Goal: Transaction & Acquisition: Book appointment/travel/reservation

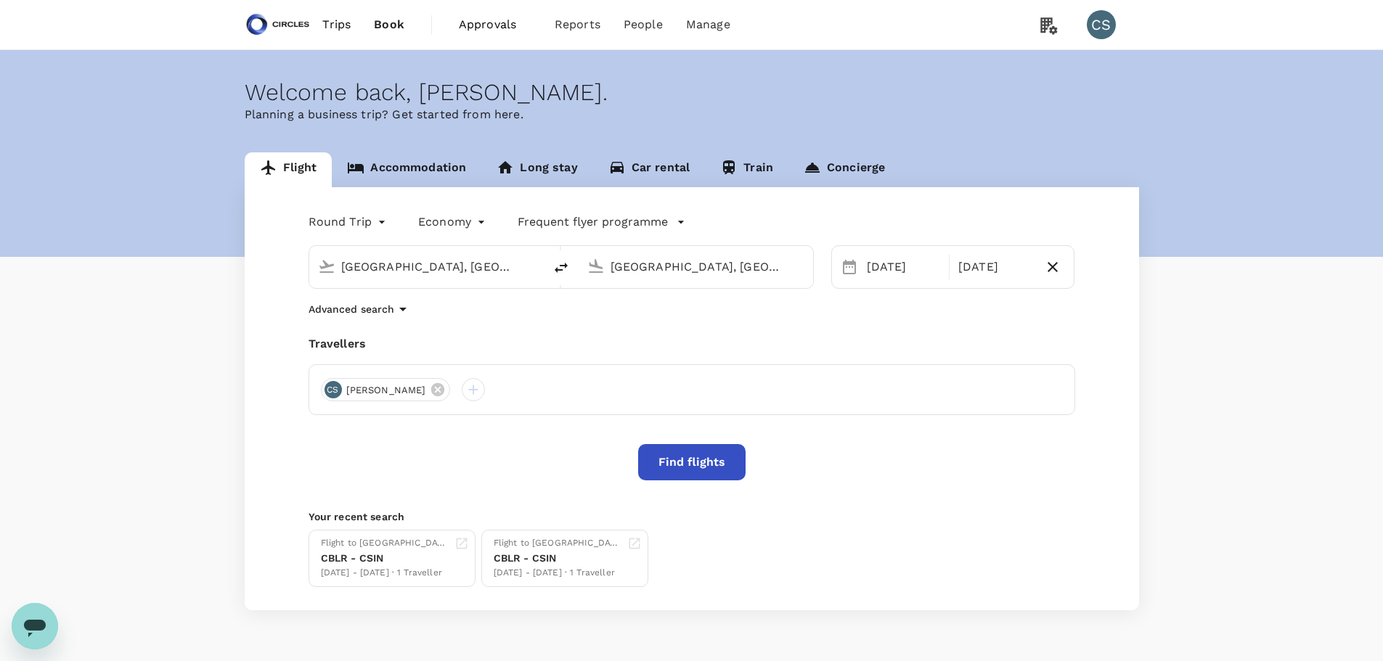
drag, startPoint x: 480, startPoint y: 271, endPoint x: 315, endPoint y: 263, distance: 165.7
click at [324, 272] on div "[GEOGRAPHIC_DATA], [GEOGRAPHIC_DATA] (any)" at bounding box center [423, 264] width 223 height 32
click at [346, 297] on p "[GEOGRAPHIC_DATA], [GEOGRAPHIC_DATA]" at bounding box center [448, 296] width 290 height 15
type input "[GEOGRAPHIC_DATA], [GEOGRAPHIC_DATA] (any)"
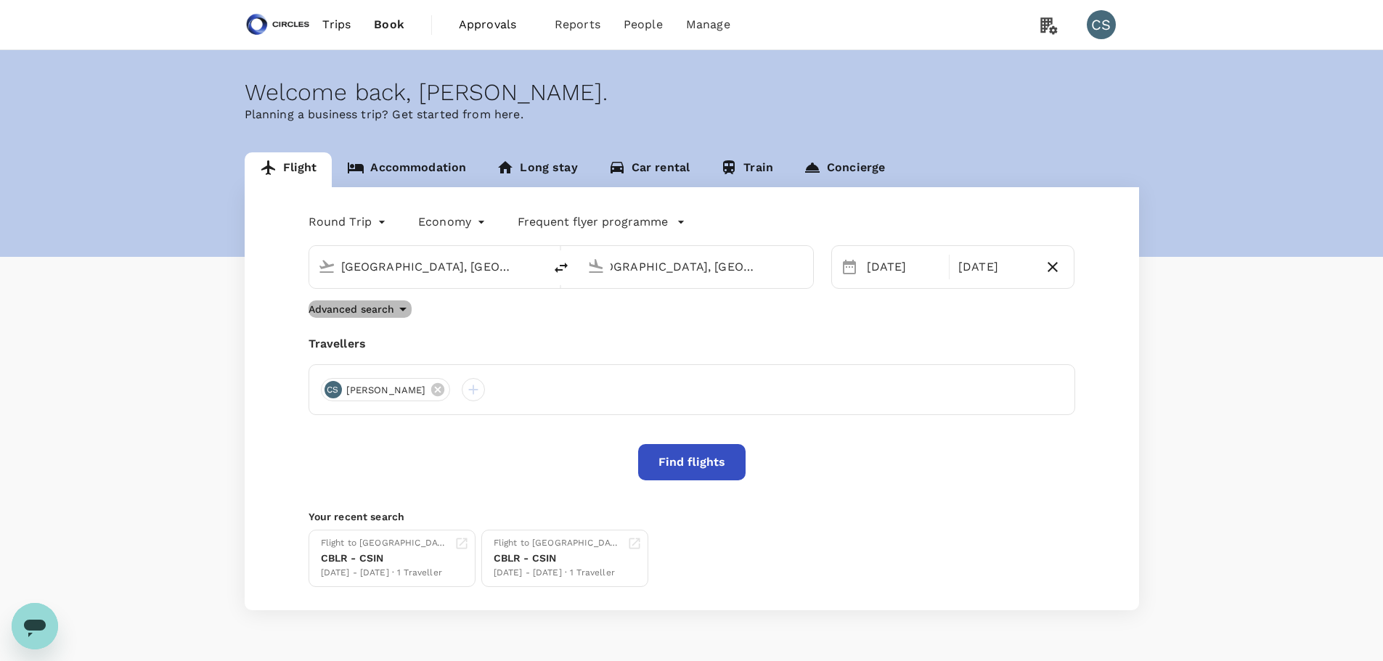
click at [399, 311] on icon "button" at bounding box center [402, 308] width 17 height 17
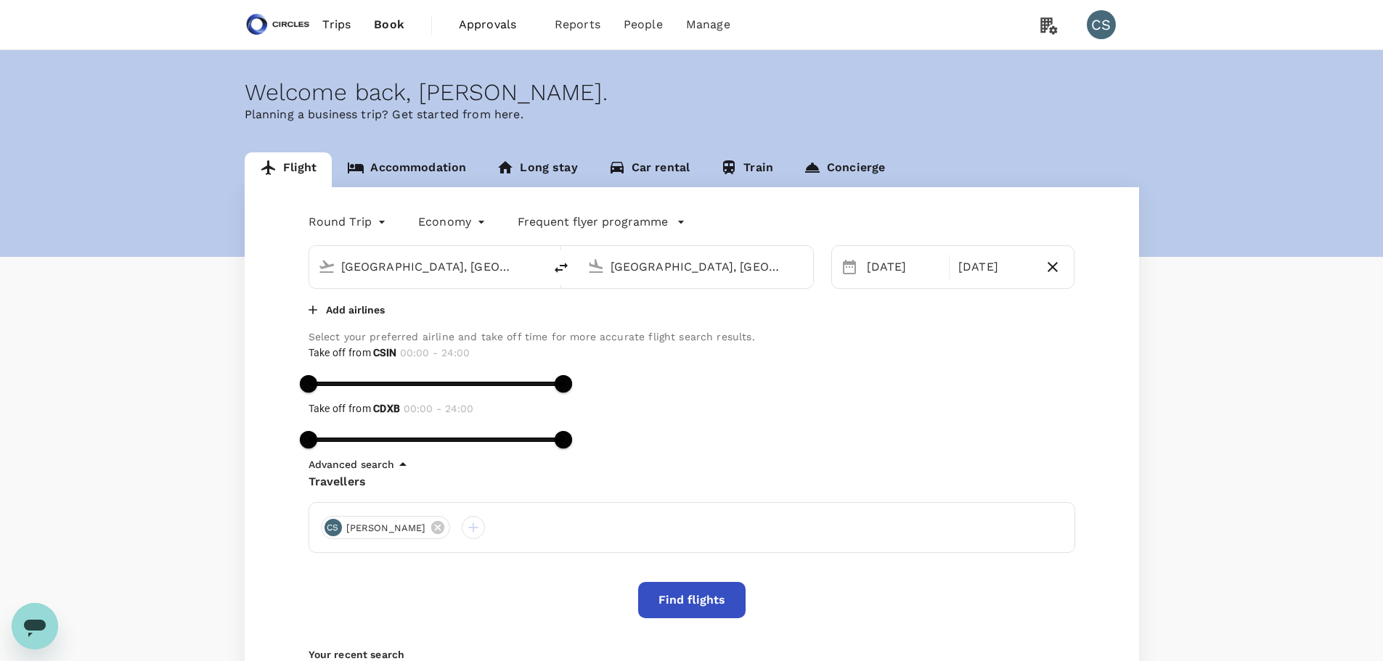
click at [430, 223] on body "Trips Book Approvals 0 Reports People Manage CS Welcome back , [PERSON_NAME] . …" at bounding box center [691, 420] width 1383 height 840
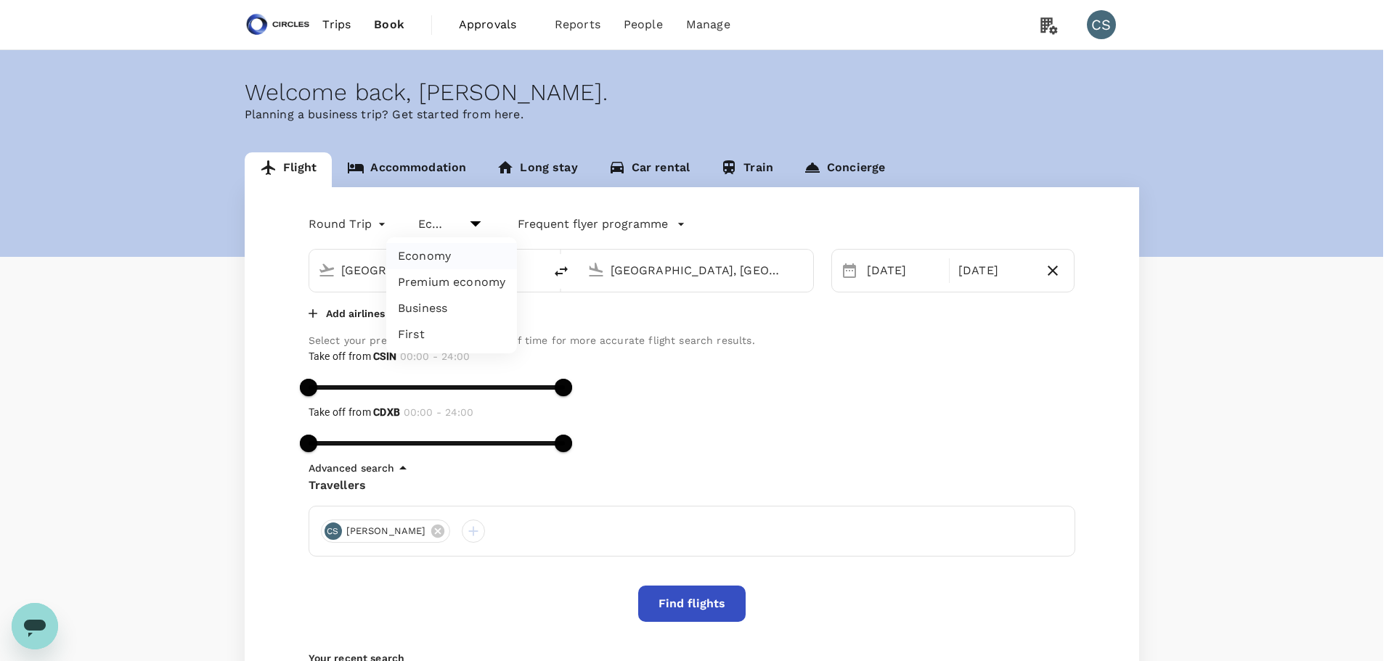
click at [359, 226] on div at bounding box center [697, 330] width 1394 height 661
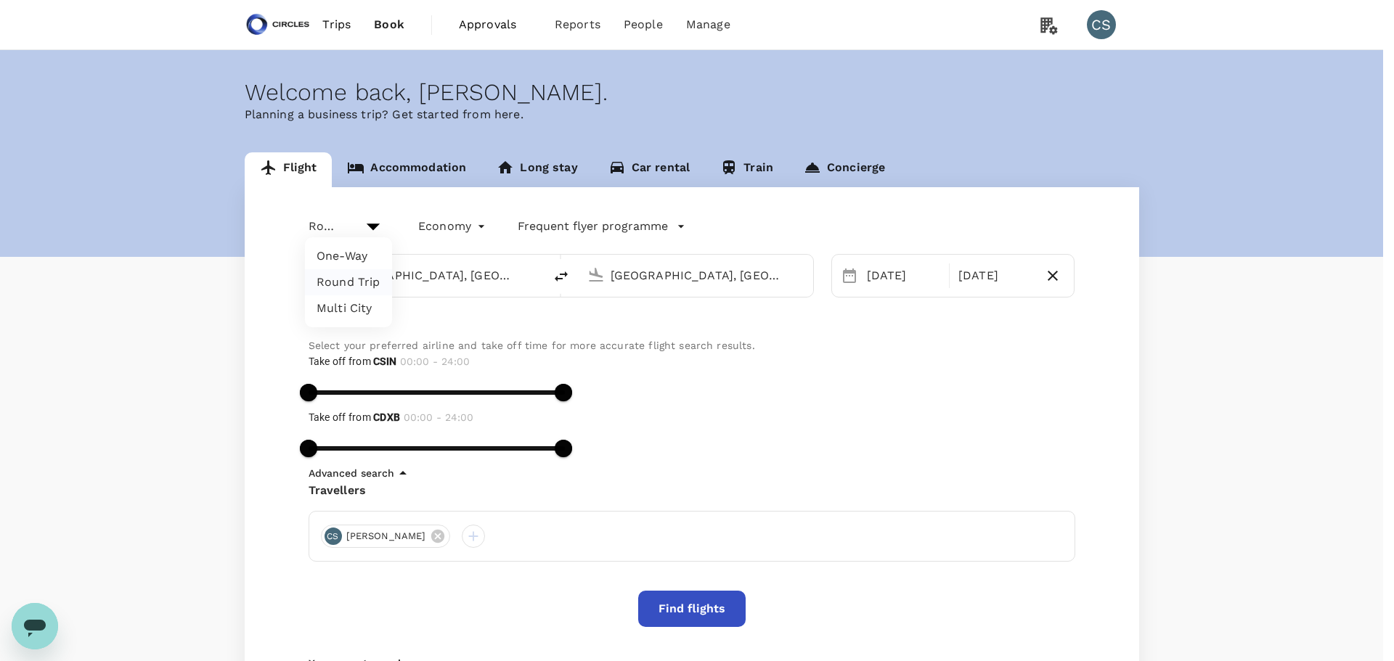
click at [365, 224] on body "Trips Book Approvals 0 Reports People Manage CS Welcome back , [PERSON_NAME] . …" at bounding box center [697, 424] width 1394 height 848
click at [633, 219] on div at bounding box center [697, 330] width 1394 height 661
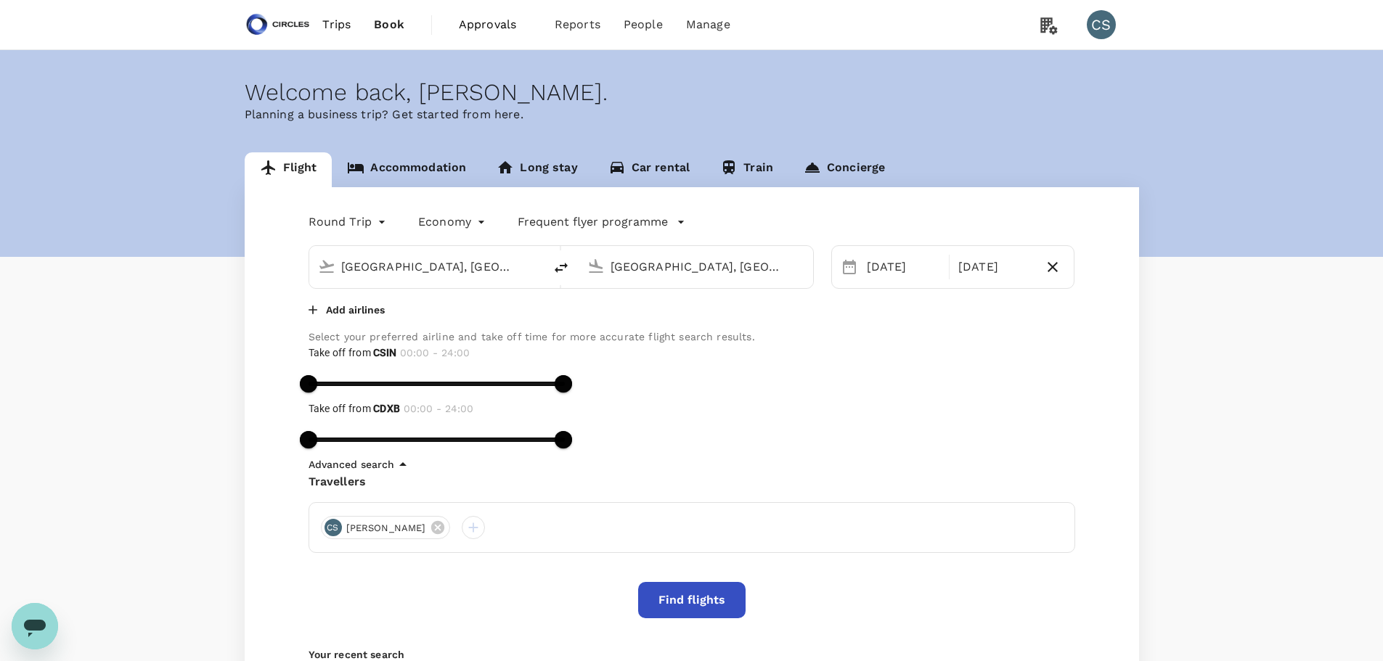
click at [633, 219] on p "Frequent flyer programme" at bounding box center [593, 221] width 150 height 17
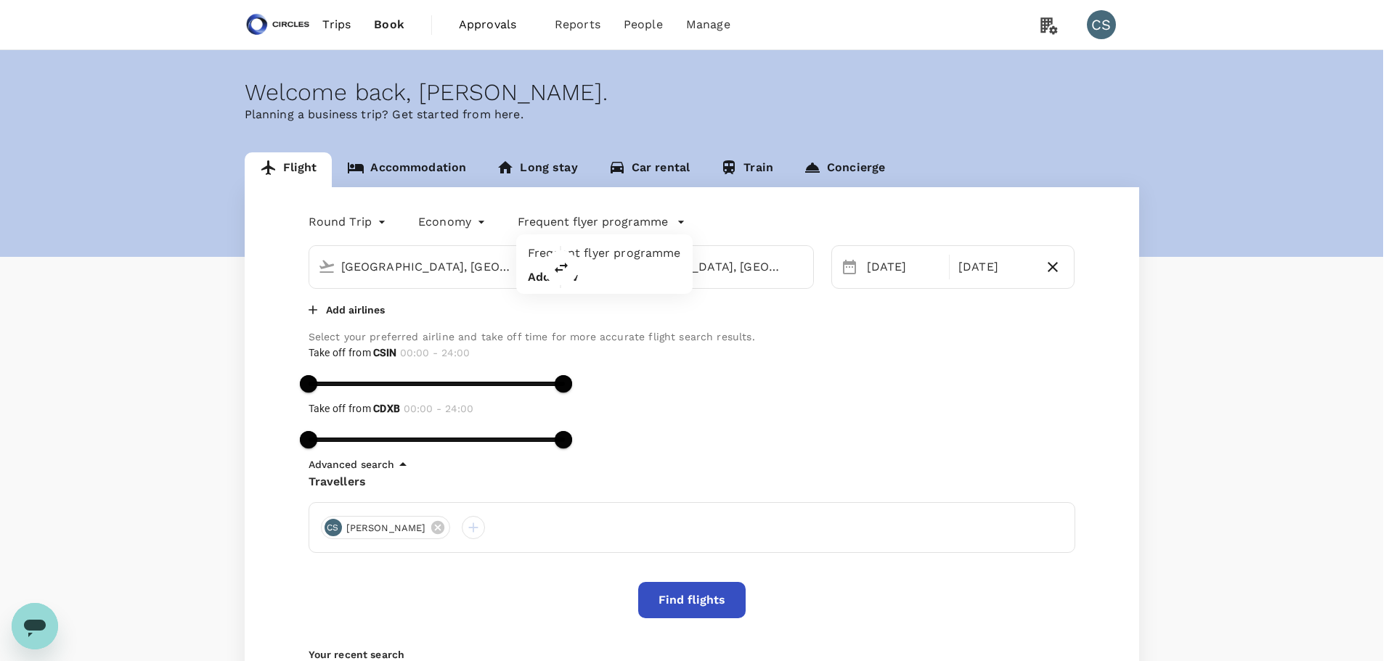
click at [677, 420] on div at bounding box center [697, 330] width 1394 height 661
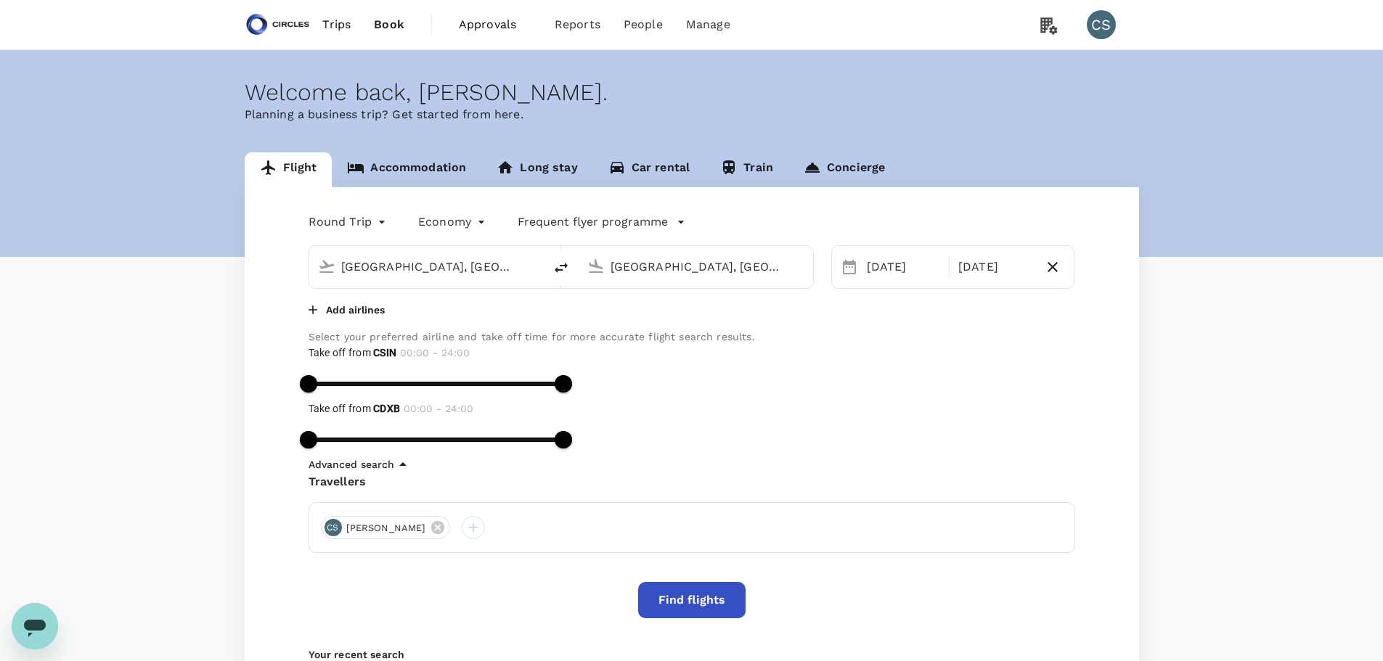
click at [684, 586] on button "Find flights" at bounding box center [691, 600] width 107 height 36
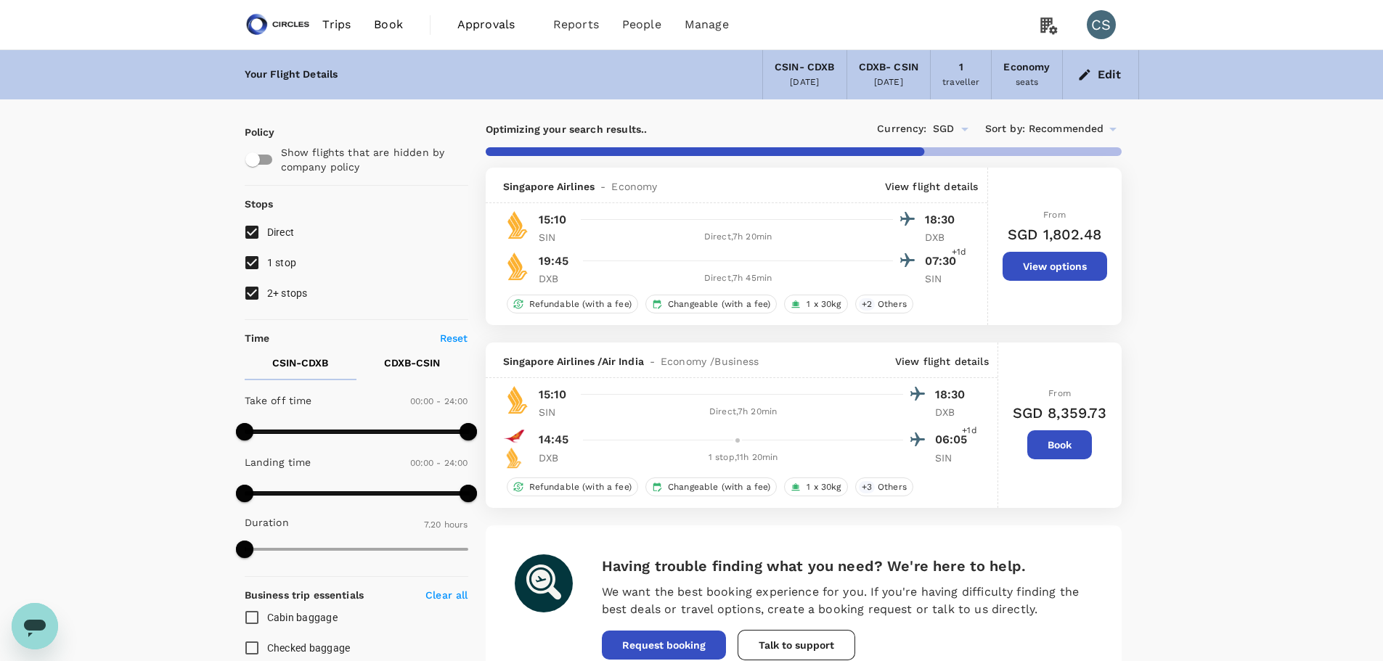
type input "1615"
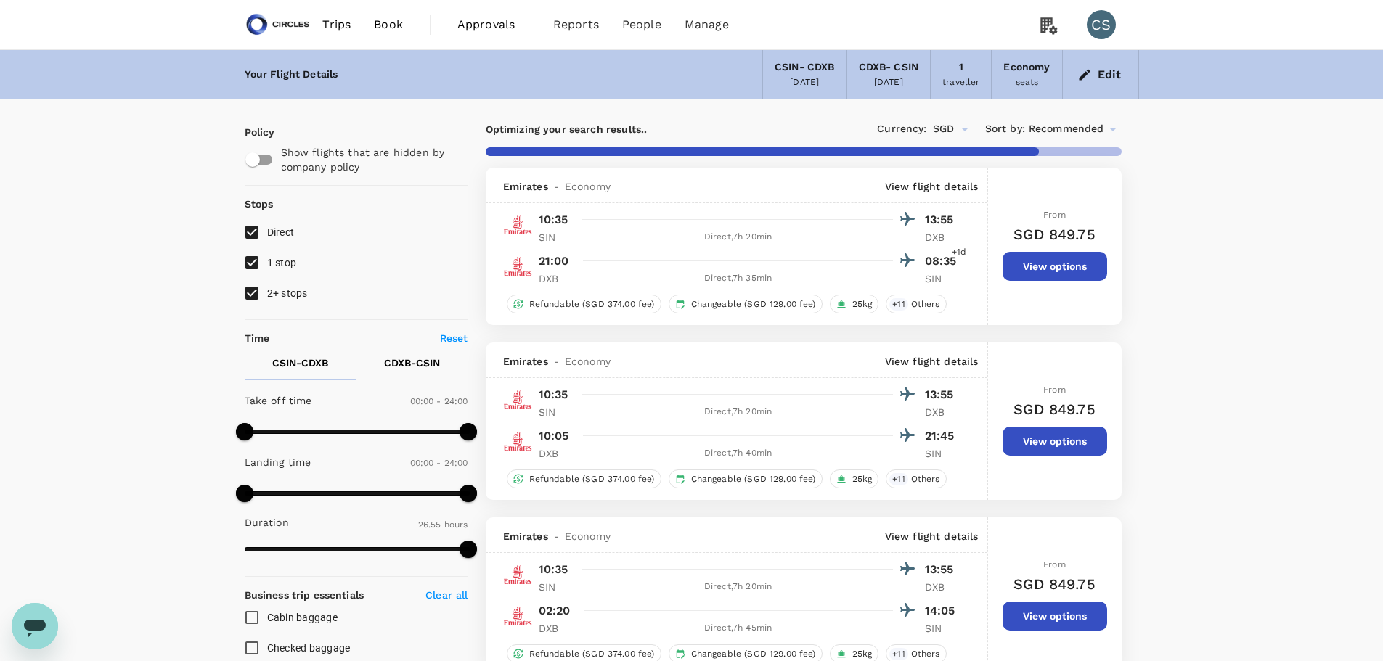
click at [290, 293] on span "2+ stops" at bounding box center [287, 293] width 41 height 12
click at [267, 293] on input "2+ stops" at bounding box center [252, 293] width 30 height 30
checkbox input "false"
type input "2010"
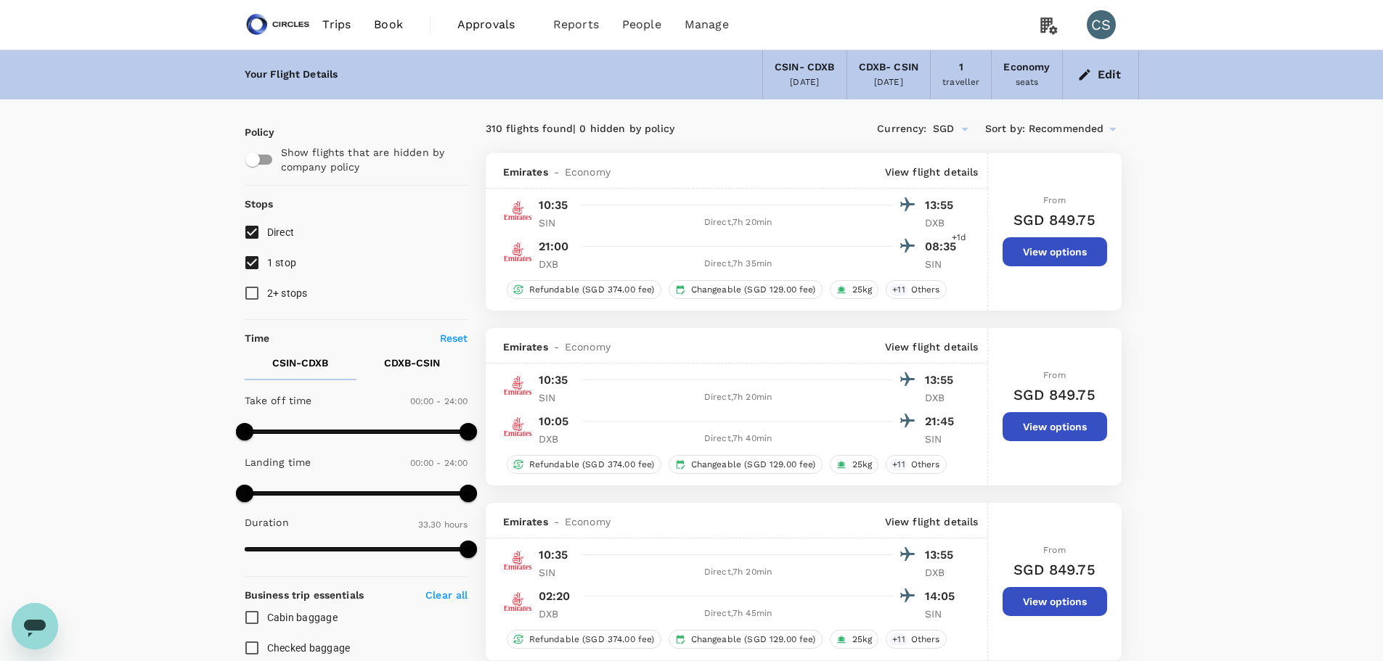
click at [1097, 72] on button "Edit" at bounding box center [1100, 74] width 52 height 23
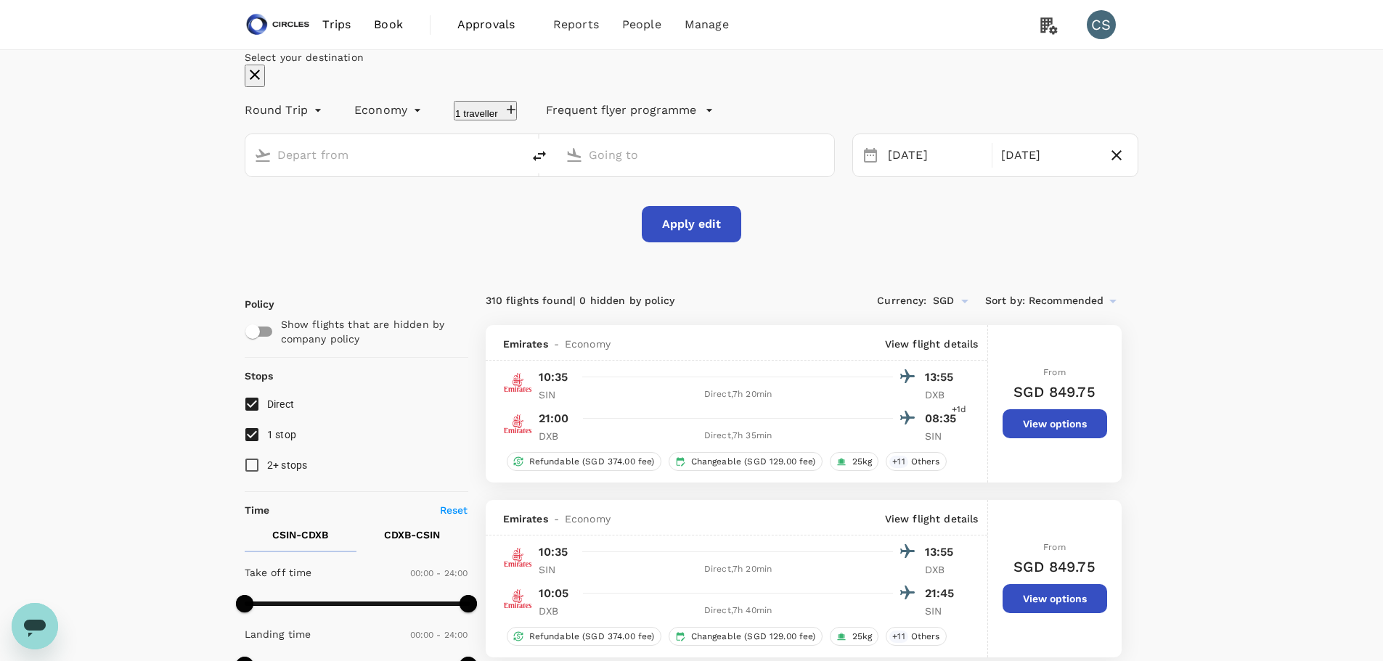
type input "[GEOGRAPHIC_DATA], [GEOGRAPHIC_DATA] (any)"
click at [998, 170] on div "[DATE]" at bounding box center [1048, 156] width 107 height 28
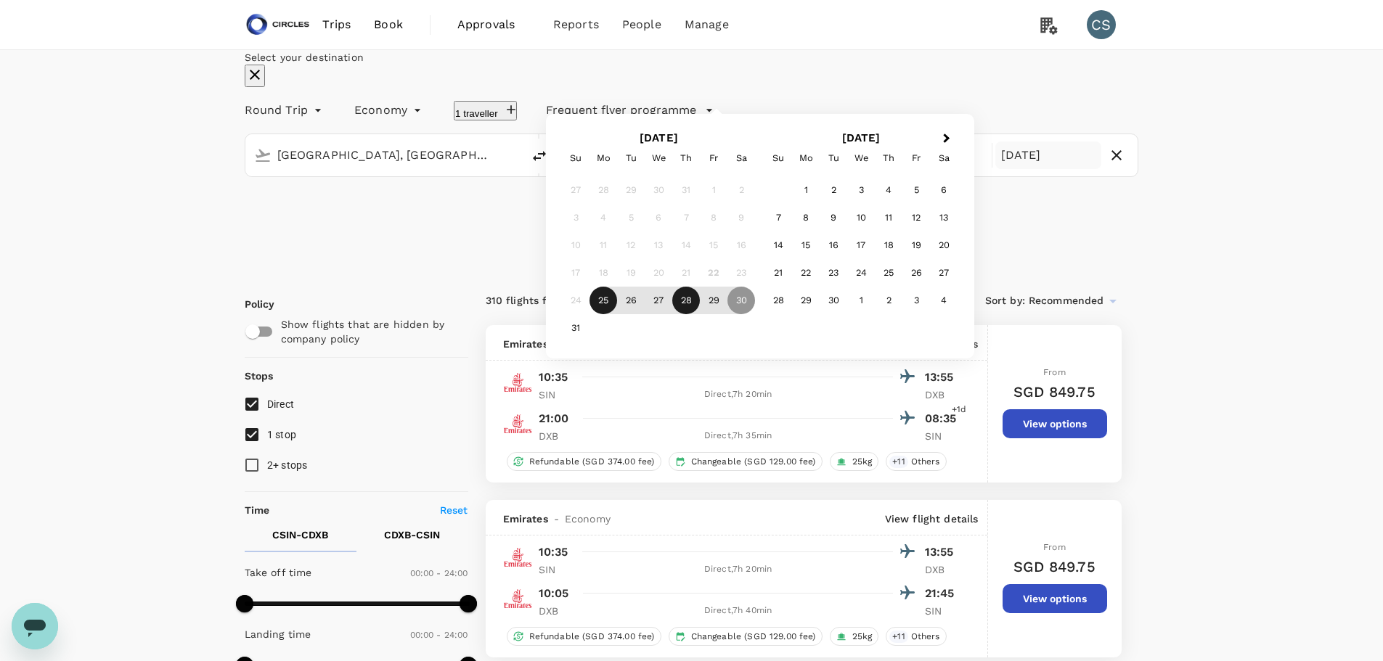
click at [700, 314] on div "28" at bounding box center [686, 301] width 28 height 28
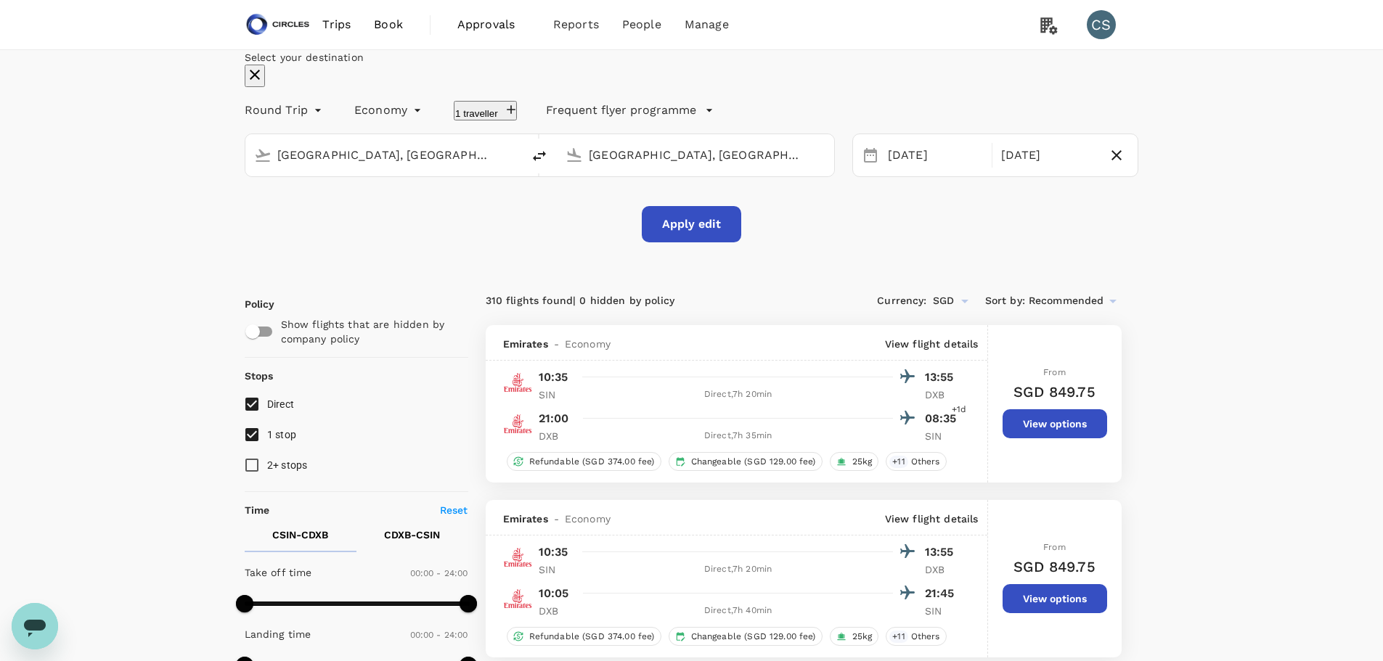
click at [688, 242] on button "Apply edit" at bounding box center [691, 224] width 99 height 36
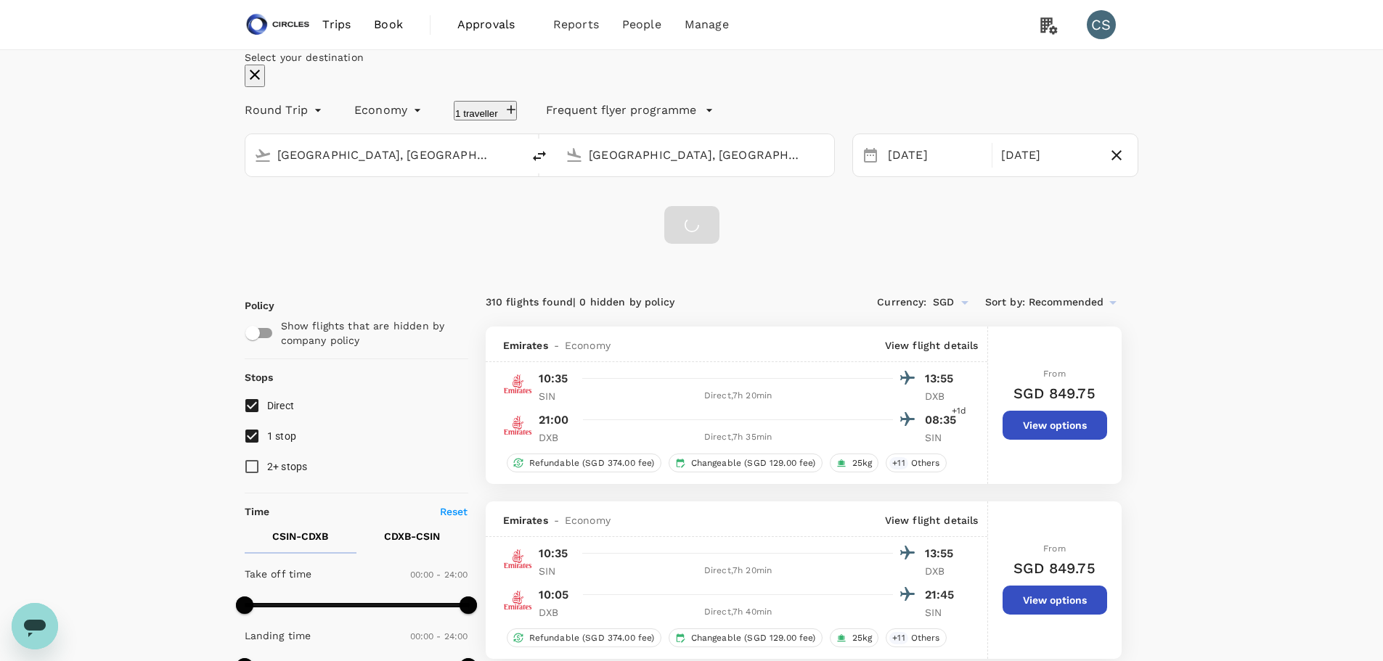
checkbox input "false"
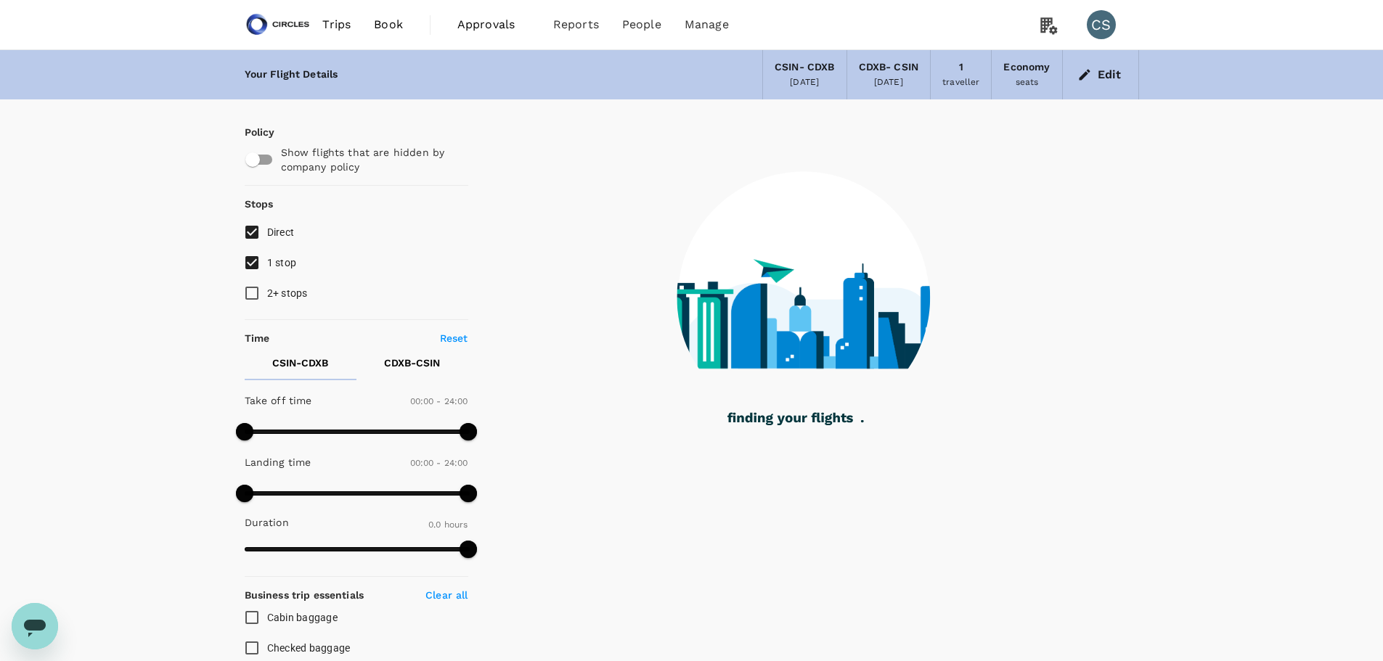
checkbox input "true"
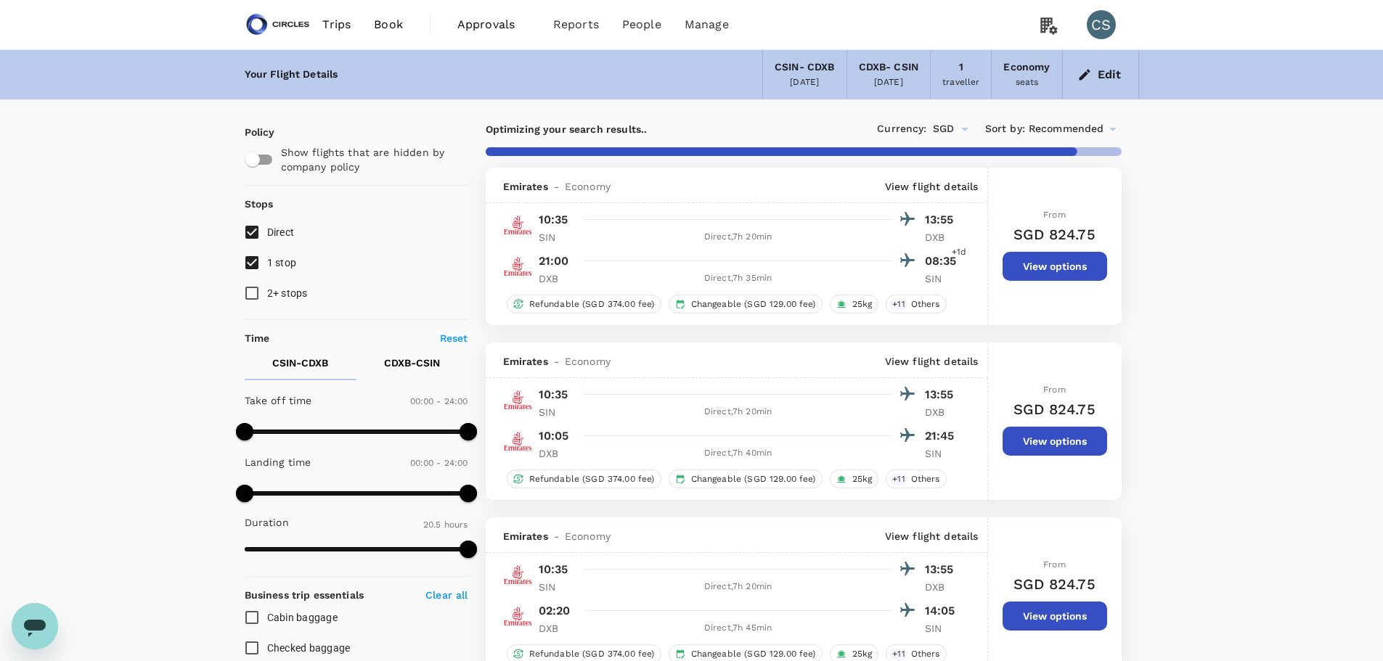
click at [1010, 266] on button "View options" at bounding box center [1054, 266] width 105 height 29
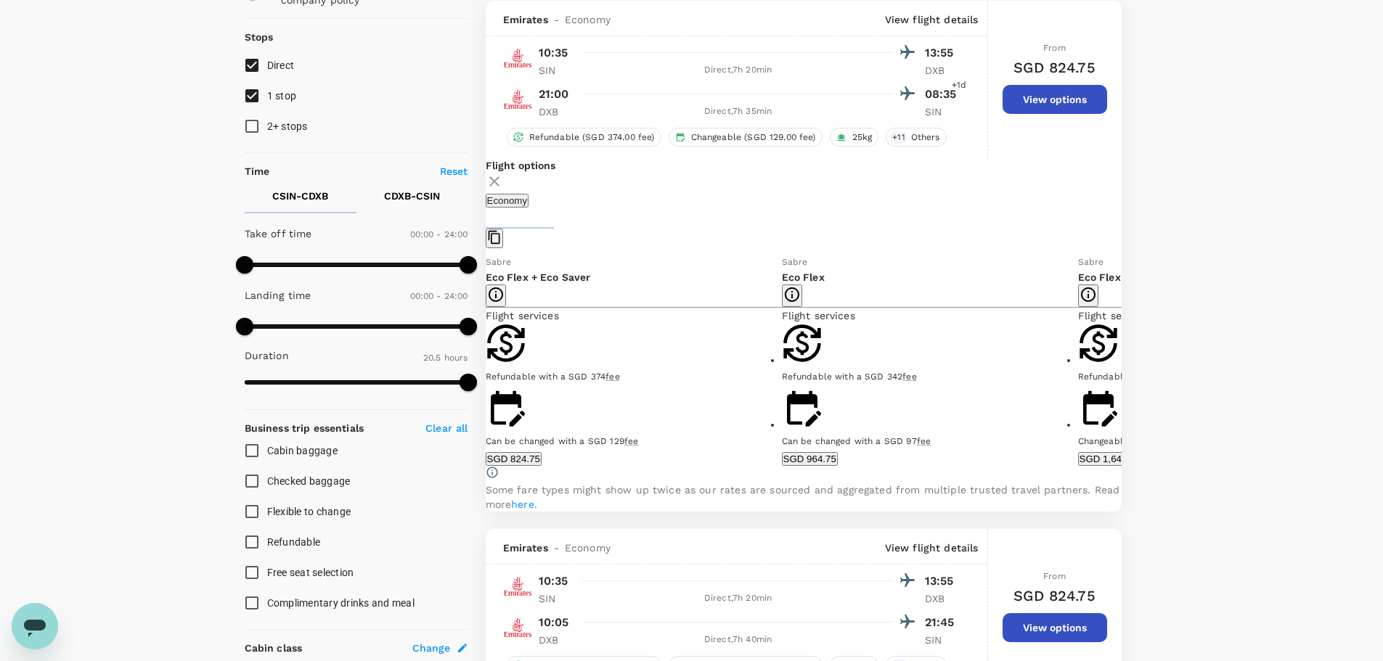
scroll to position [168, 0]
click at [782, 555] on button "Show more" at bounding box center [808, 562] width 52 height 14
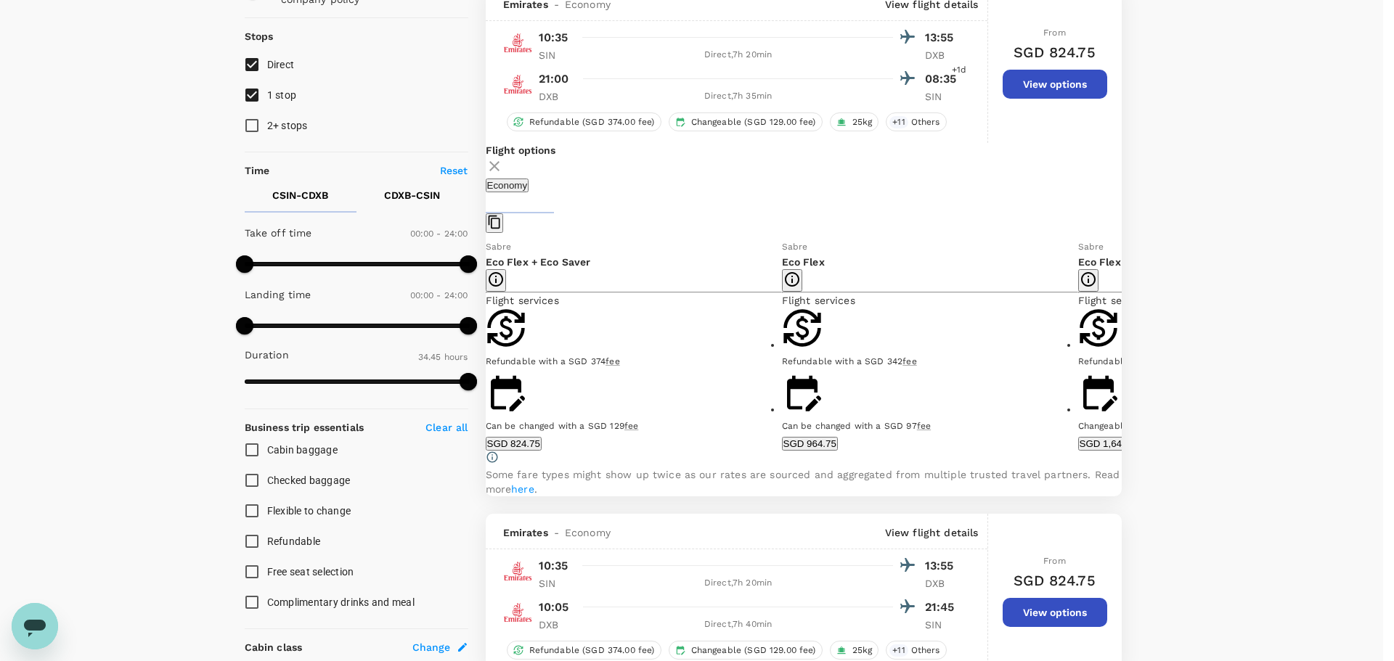
type input "2085"
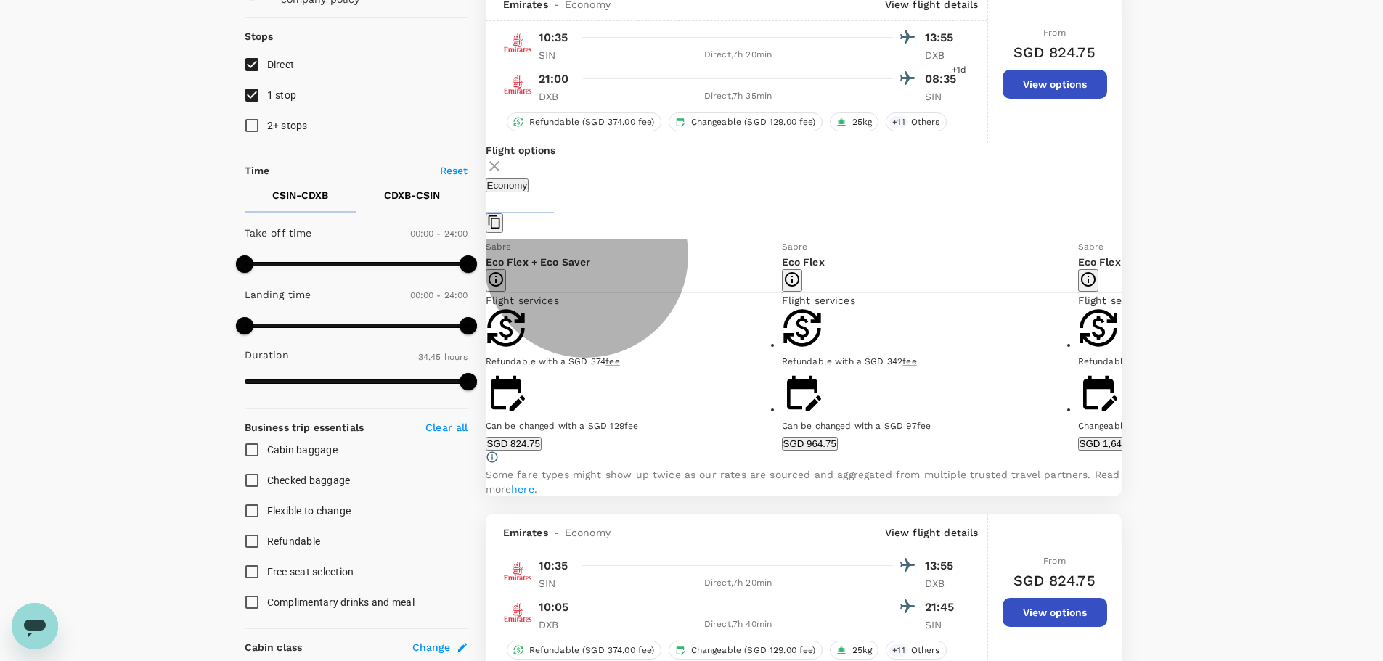
click at [838, 451] on button "SGD 964.75" at bounding box center [810, 444] width 56 height 14
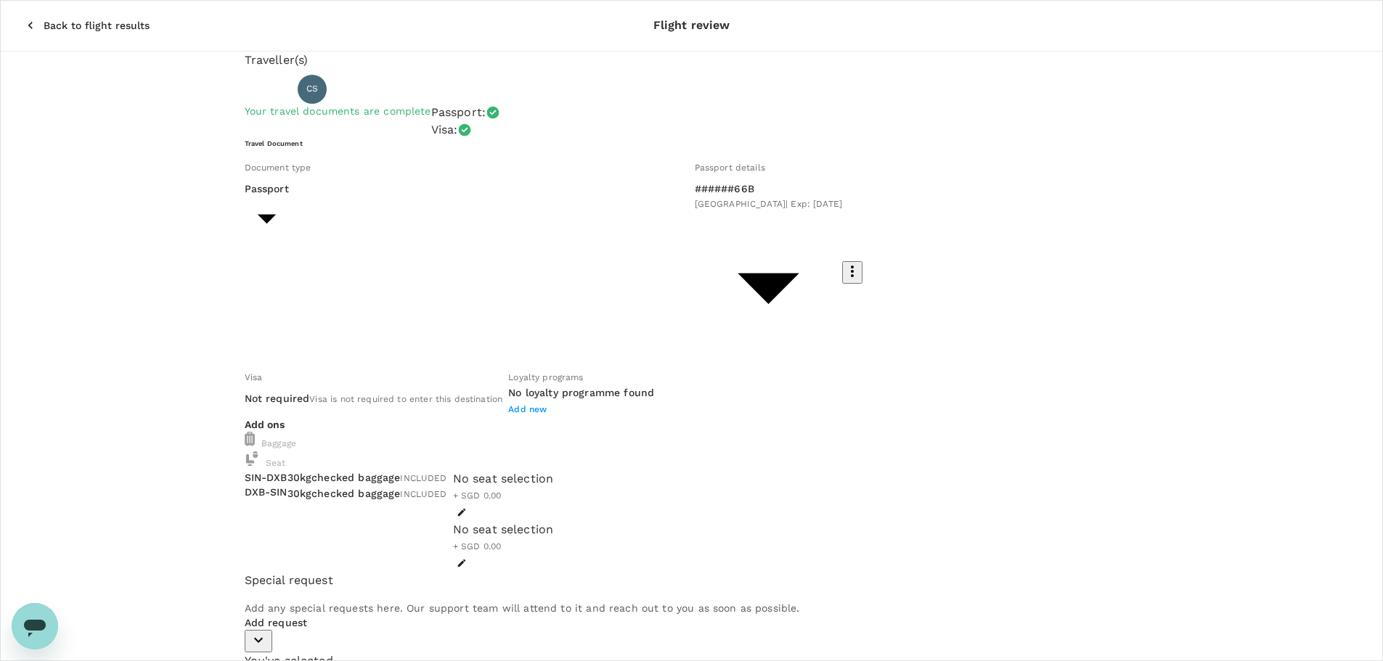
click at [44, 18] on p "Back to flight results" at bounding box center [97, 25] width 106 height 15
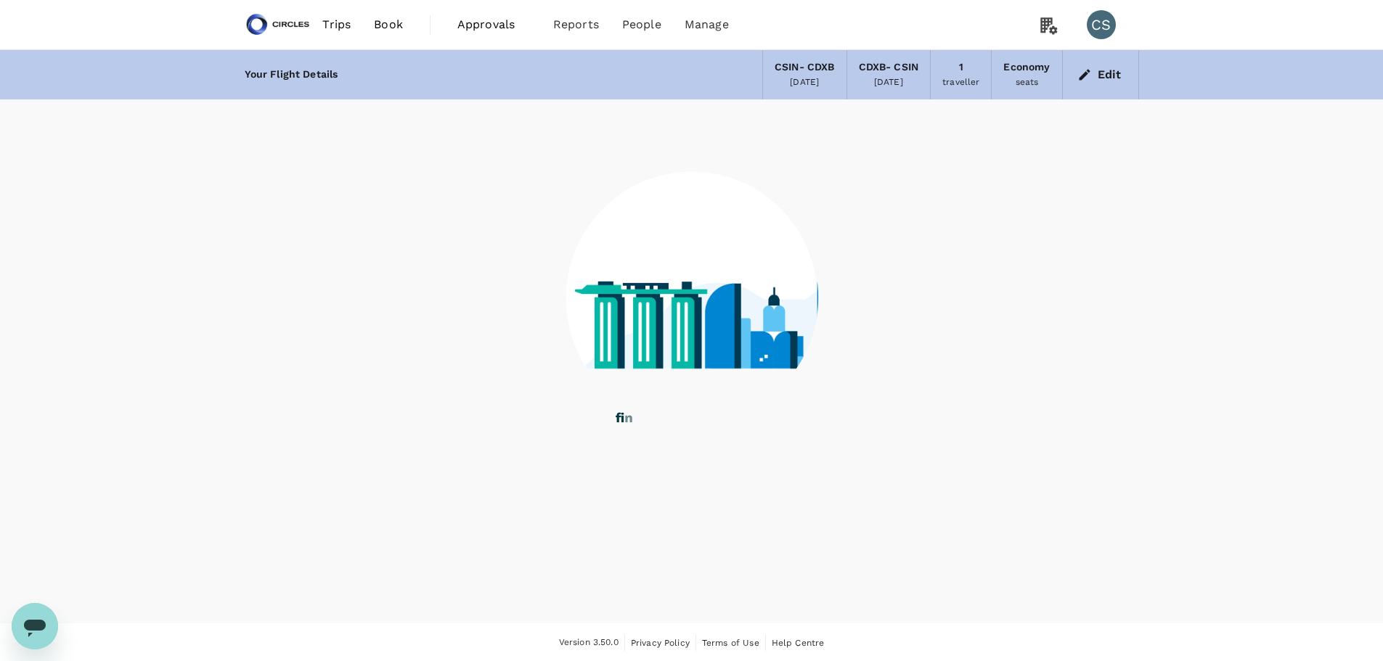
scroll to position [1, 0]
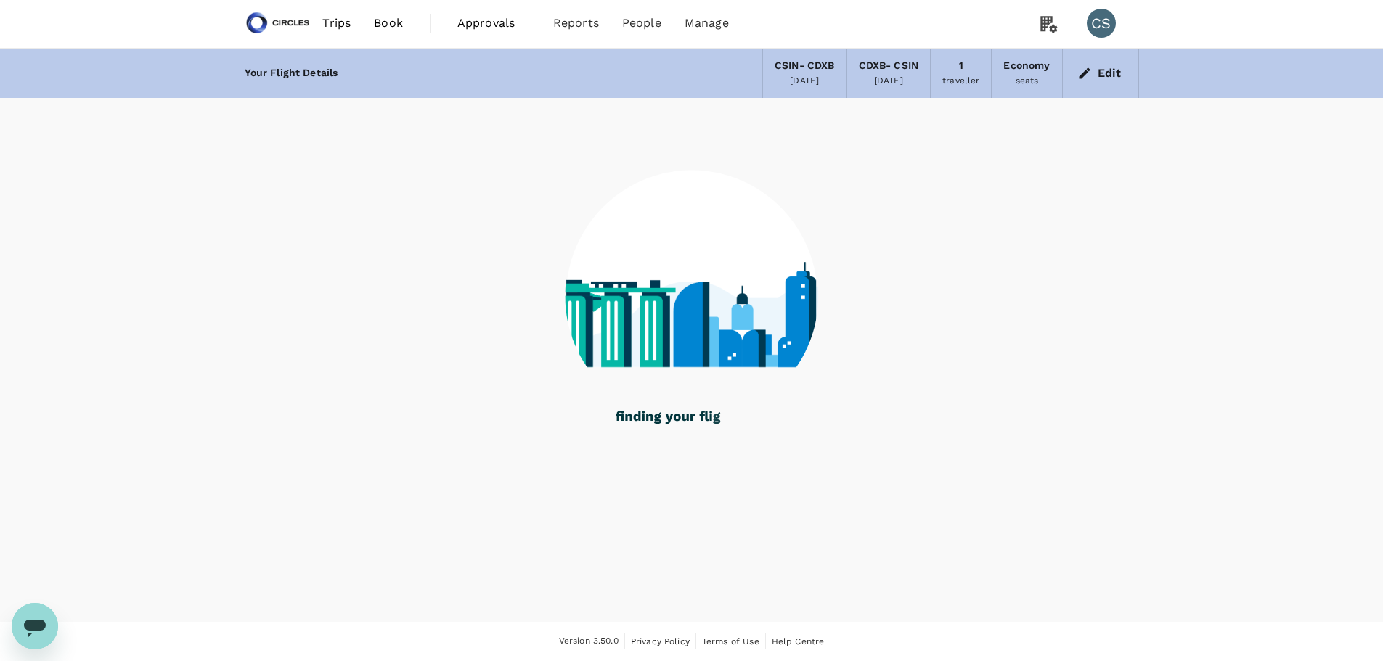
drag, startPoint x: 275, startPoint y: 16, endPoint x: 282, endPoint y: 4, distance: 13.3
click at [275, 16] on img at bounding box center [278, 23] width 67 height 32
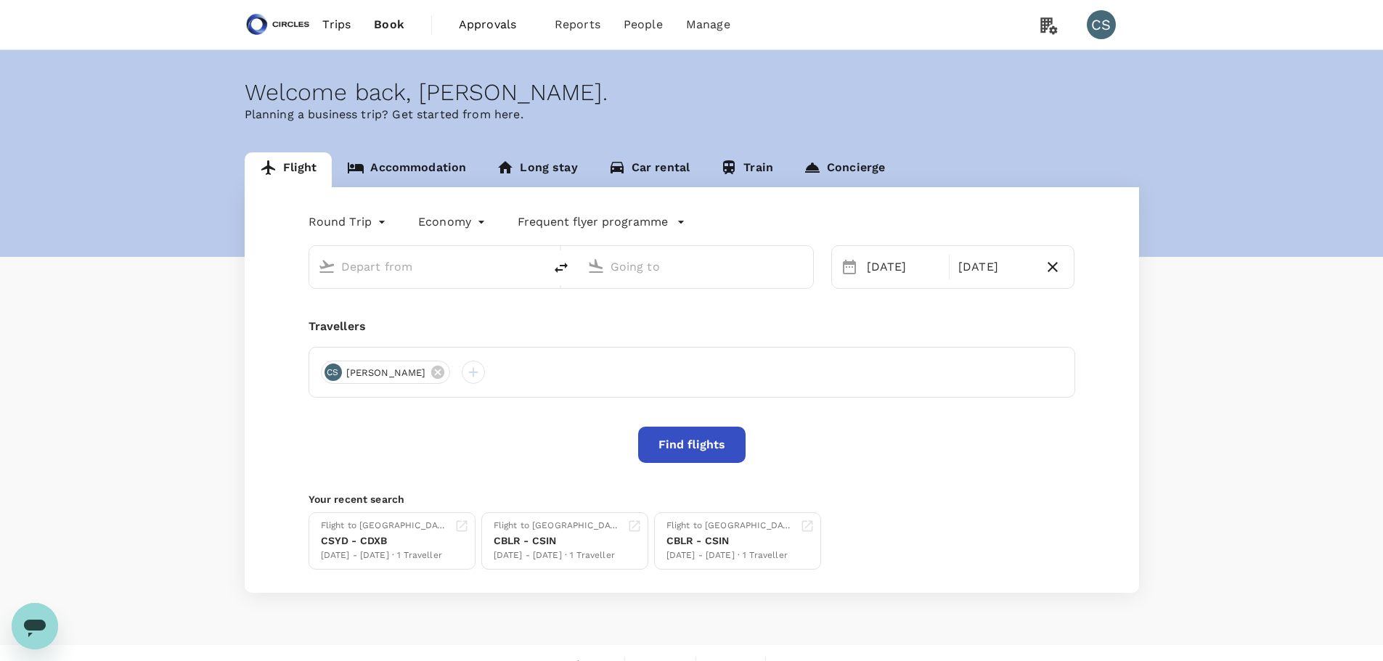
type input "[GEOGRAPHIC_DATA], [GEOGRAPHIC_DATA] (any)"
